Goal: Navigation & Orientation: Find specific page/section

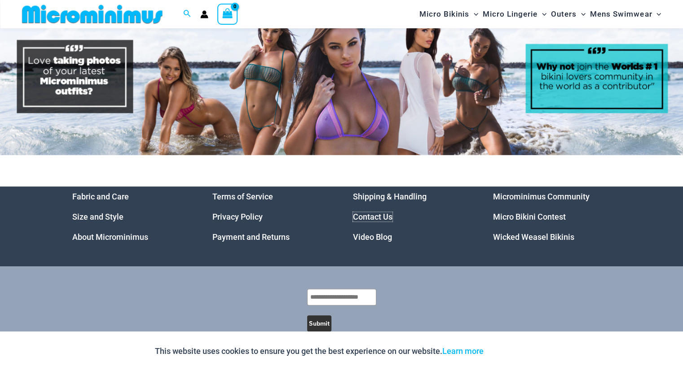
scroll to position [4250, 0]
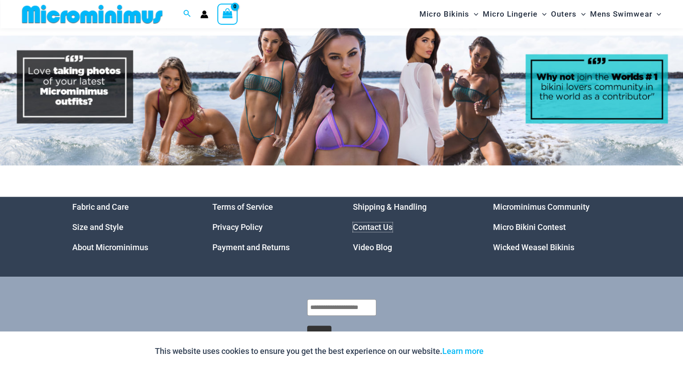
click at [379, 222] on link "Contact Us" at bounding box center [373, 226] width 40 height 9
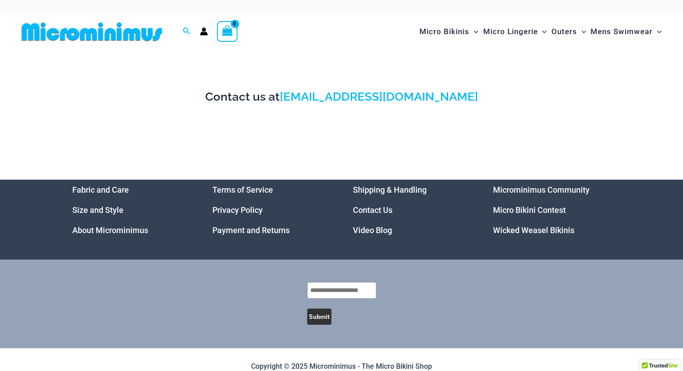
click at [368, 234] on link "Video Blog" at bounding box center [372, 229] width 39 height 9
